Goal: Navigation & Orientation: Find specific page/section

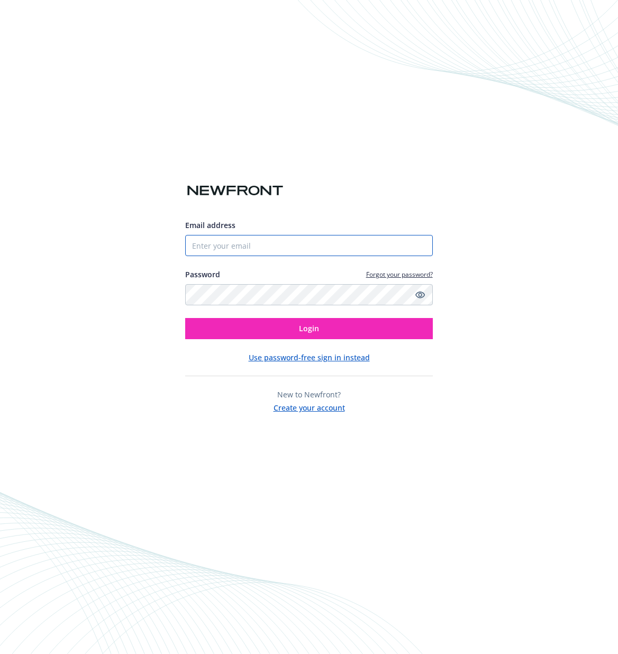
click at [293, 246] on input "Email address" at bounding box center [308, 245] width 247 height 21
type input "[PERSON_NAME][EMAIL_ADDRESS][PERSON_NAME][DOMAIN_NAME]"
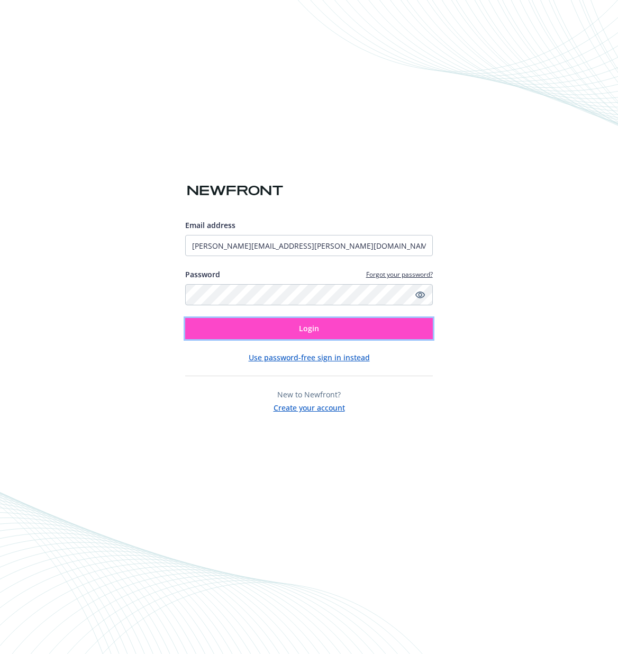
click at [302, 332] on span "Login" at bounding box center [309, 328] width 20 height 10
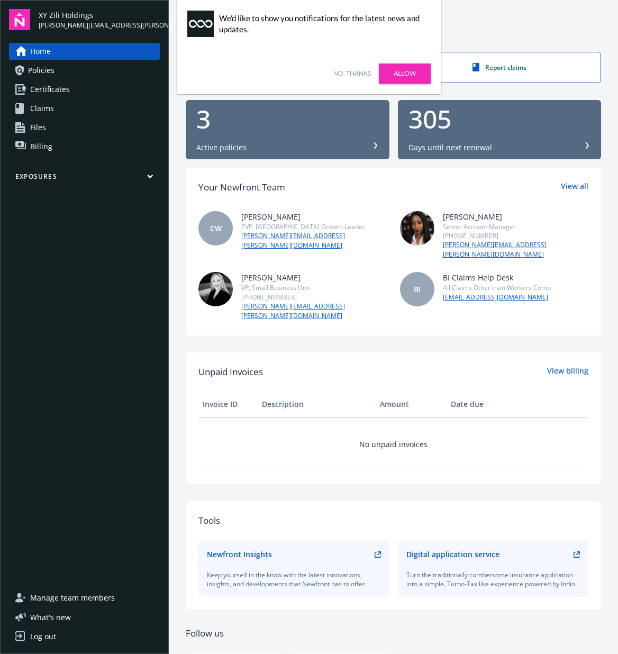
click at [405, 72] on link "Allow" at bounding box center [405, 73] width 52 height 20
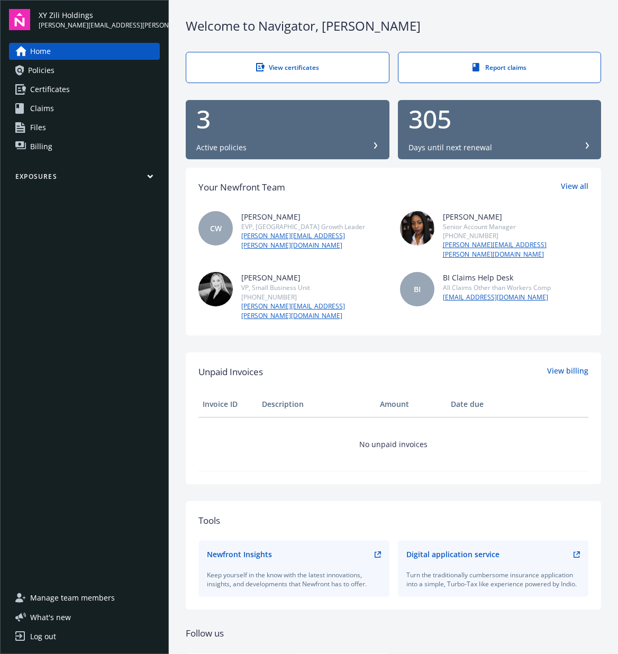
click at [44, 70] on span "Policies" at bounding box center [41, 70] width 26 height 17
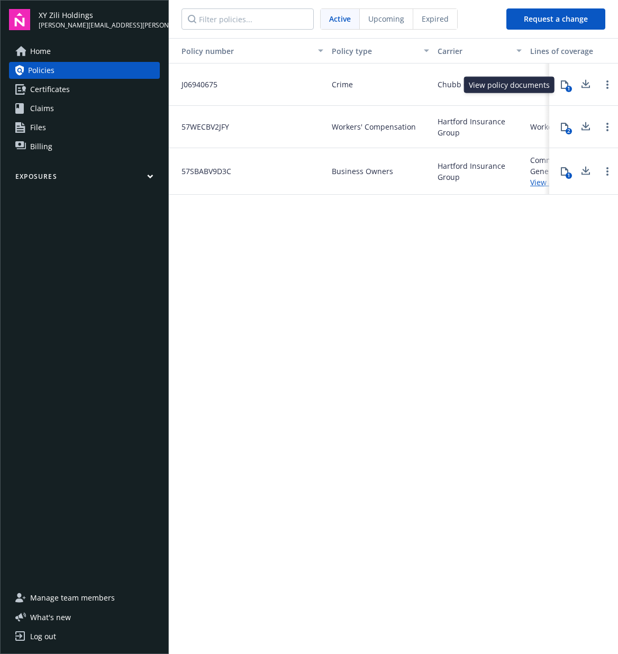
click at [566, 86] on div "1" at bounding box center [568, 89] width 6 height 6
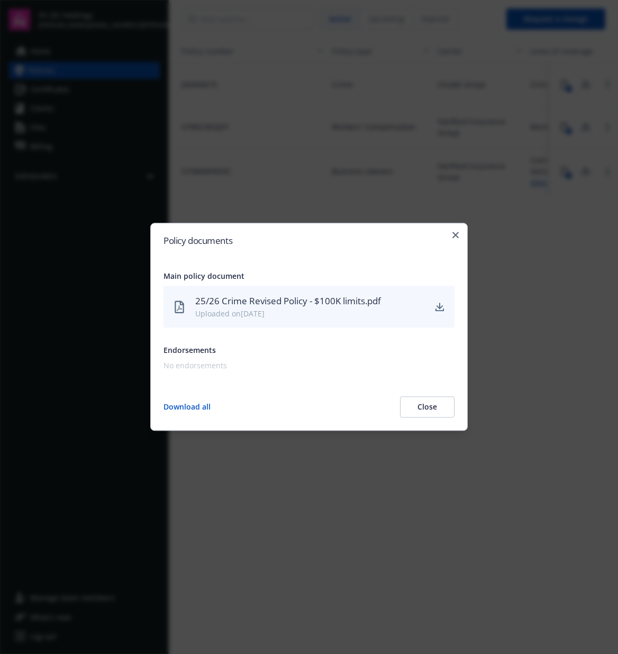
click at [173, 312] on icon at bounding box center [179, 306] width 15 height 15
click at [442, 307] on icon "download" at bounding box center [439, 307] width 8 height 8
click at [458, 237] on icon "button" at bounding box center [455, 235] width 6 height 6
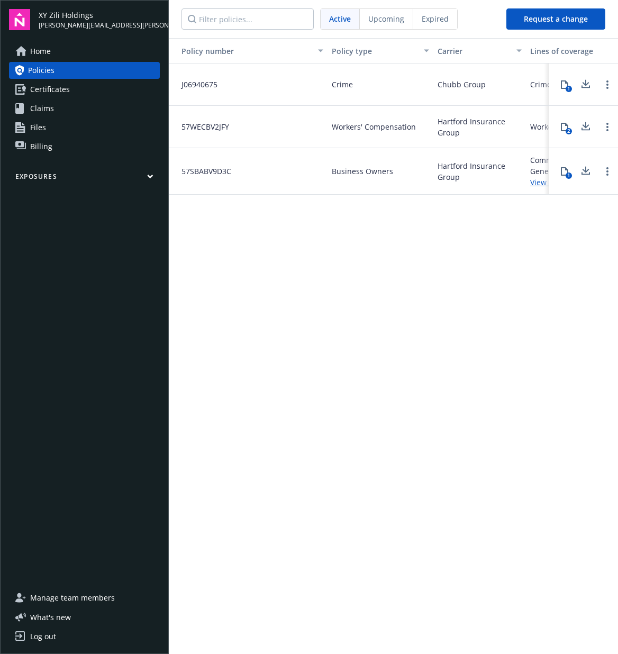
click at [544, 297] on div "Policy number Policy type Carrier Lines of coverage Start date End date Total c…" at bounding box center [393, 345] width 449 height 614
click at [359, 172] on span "Business Owners" at bounding box center [362, 171] width 61 height 11
click at [384, 130] on span "Workers' Compensation" at bounding box center [374, 126] width 84 height 11
click at [605, 84] on link "Open options" at bounding box center [607, 84] width 13 height 13
click at [453, 235] on div "Policy number Policy type Carrier Lines of coverage Start date End date Total c…" at bounding box center [393, 345] width 449 height 614
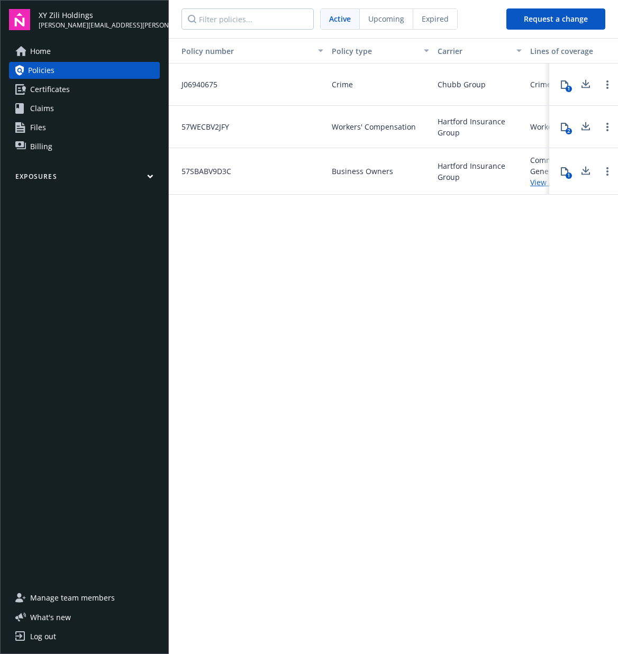
click at [565, 84] on icon at bounding box center [564, 84] width 8 height 8
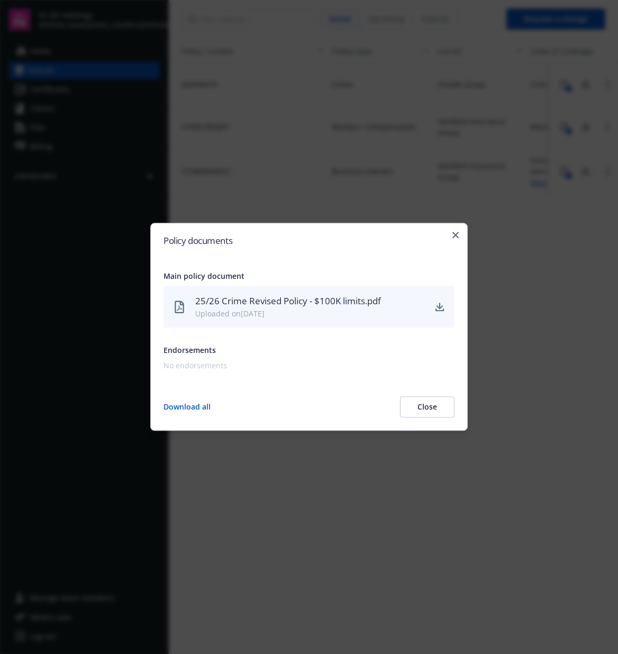
click at [432, 406] on button "Close" at bounding box center [427, 407] width 54 height 21
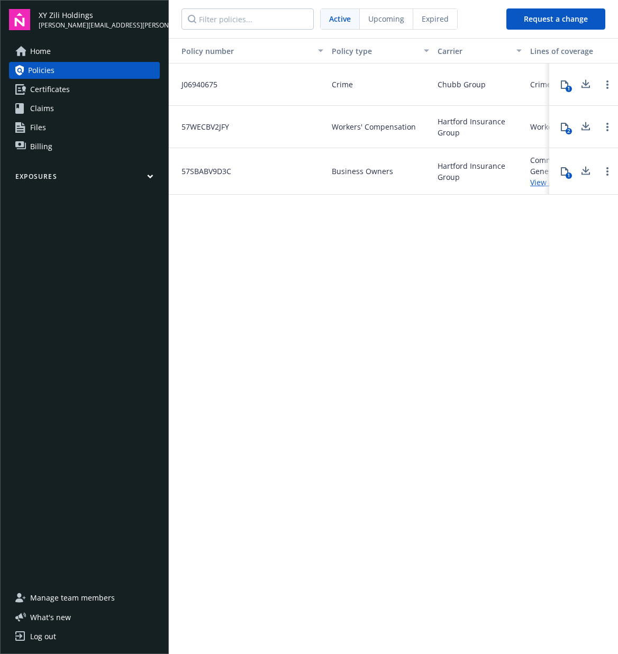
click at [60, 151] on link "Billing" at bounding box center [84, 146] width 151 height 17
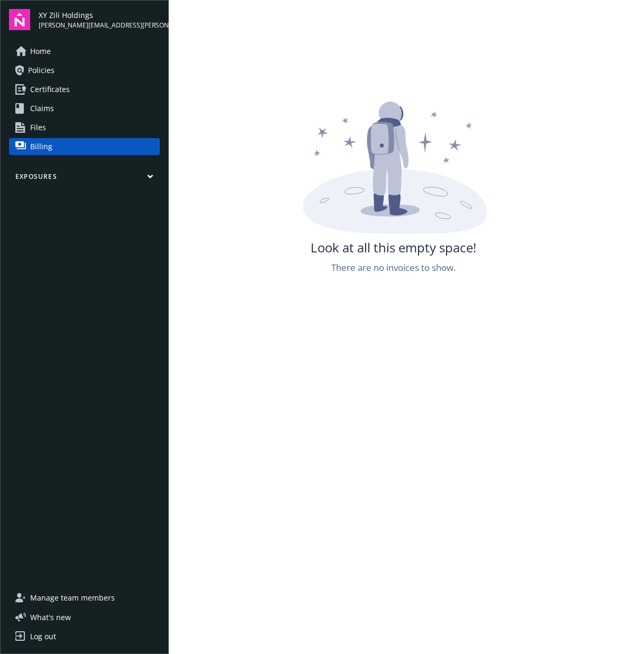
click at [59, 132] on link "Files" at bounding box center [84, 127] width 151 height 17
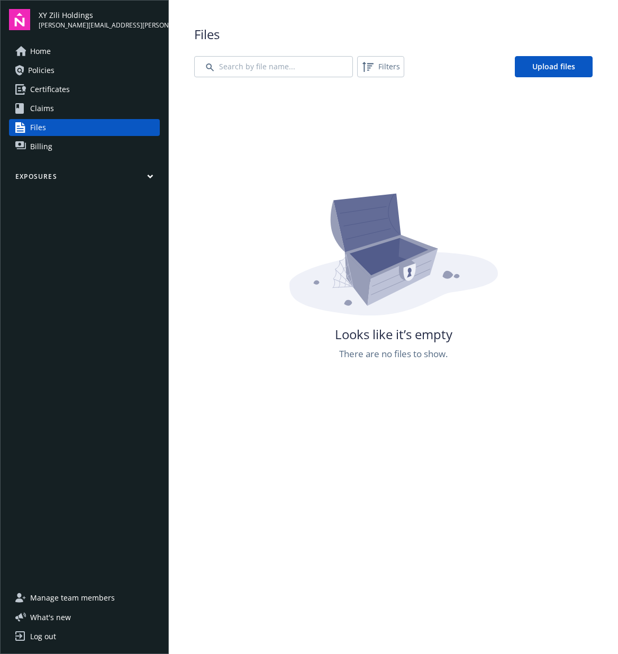
click at [59, 112] on link "Claims" at bounding box center [84, 108] width 151 height 17
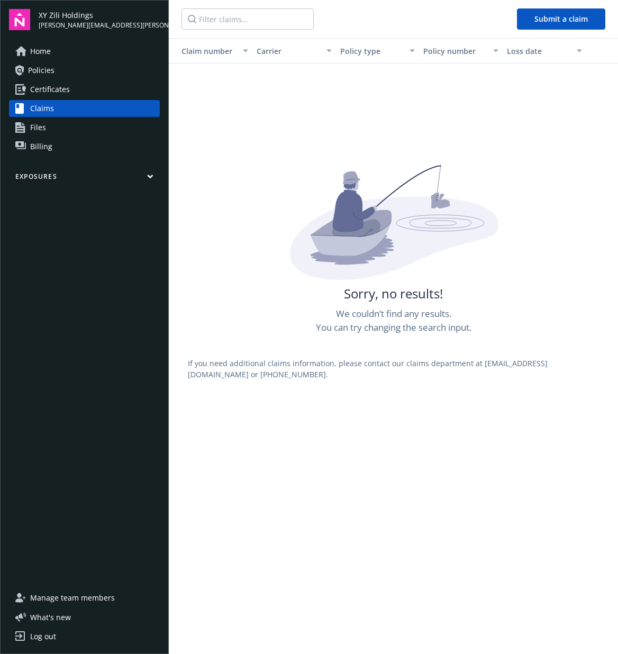
click at [69, 91] on link "Certificates" at bounding box center [84, 89] width 151 height 17
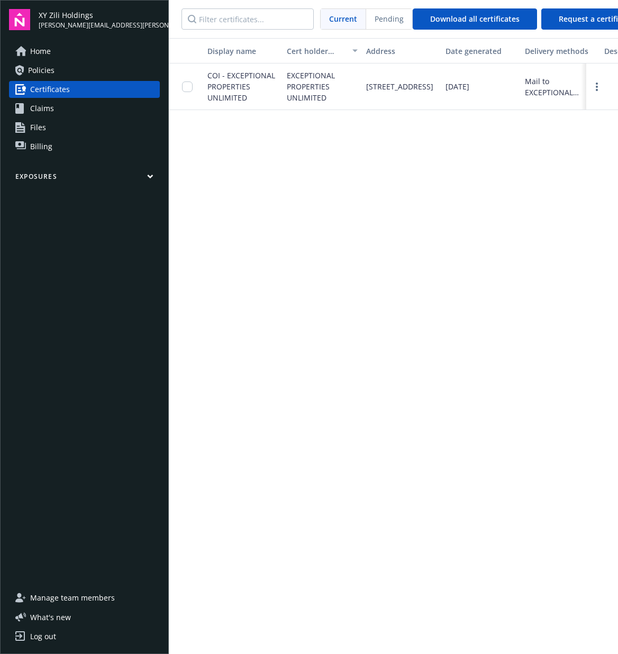
click at [75, 71] on link "Policies" at bounding box center [84, 70] width 151 height 17
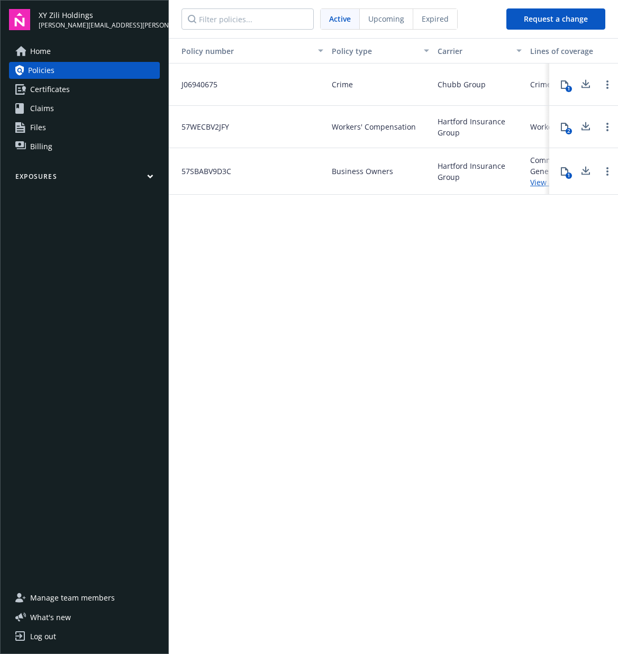
click at [68, 54] on link "Home" at bounding box center [84, 51] width 151 height 17
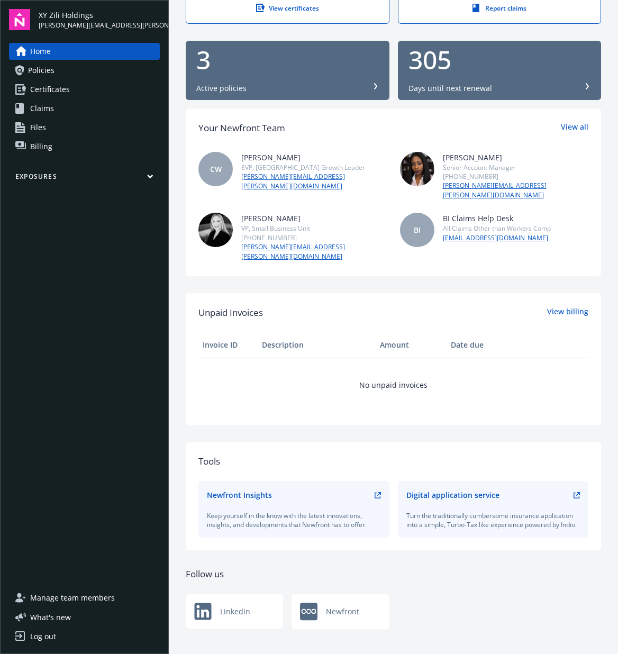
scroll to position [59, 0]
